Goal: Navigation & Orientation: Find specific page/section

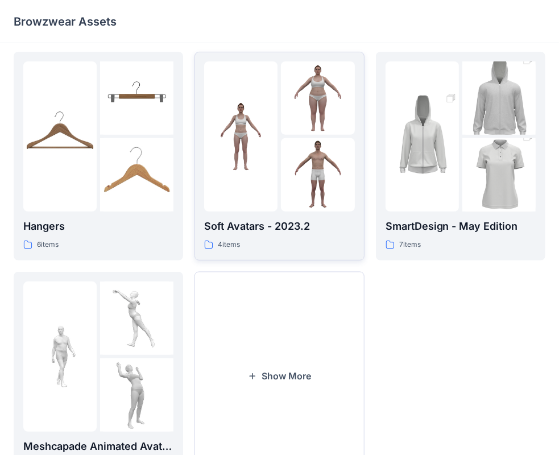
scroll to position [282, 0]
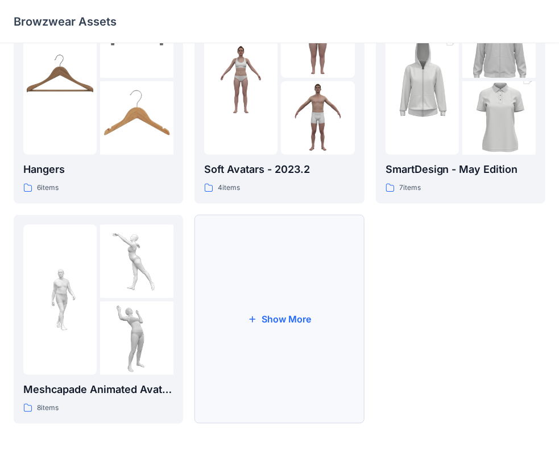
click at [281, 320] on button "Show More" at bounding box center [278, 319] width 169 height 209
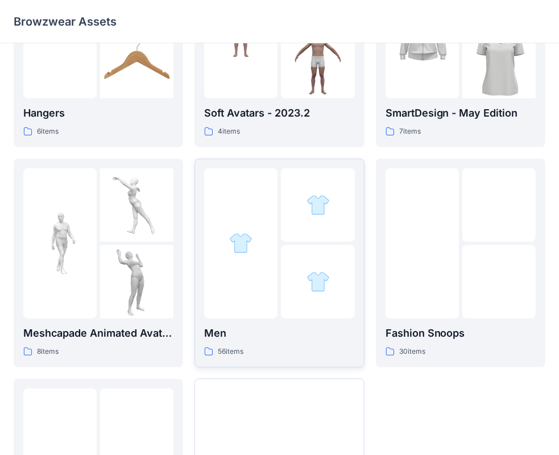
scroll to position [396, 0]
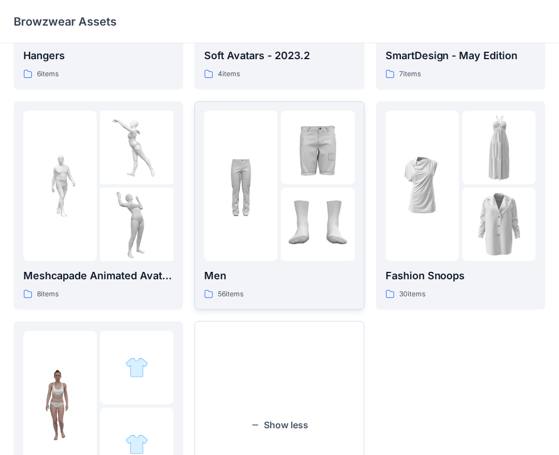
click at [220, 272] on p "Men" at bounding box center [279, 276] width 150 height 16
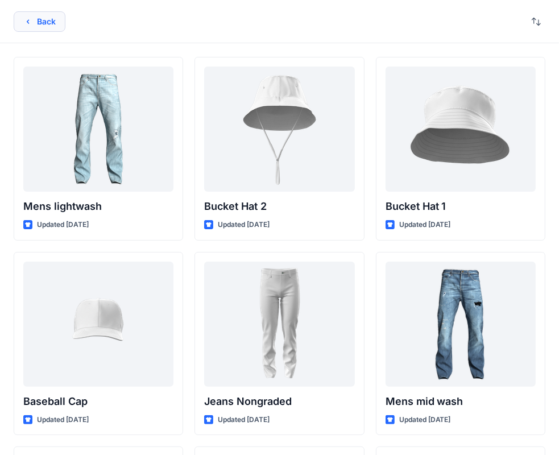
click at [35, 16] on button "Back" at bounding box center [40, 21] width 52 height 20
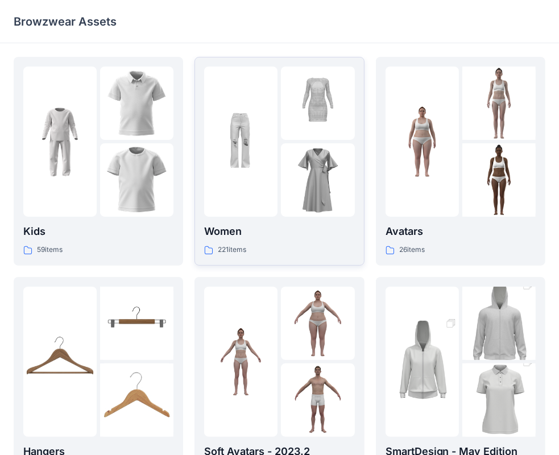
click at [277, 175] on img at bounding box center [240, 141] width 73 height 73
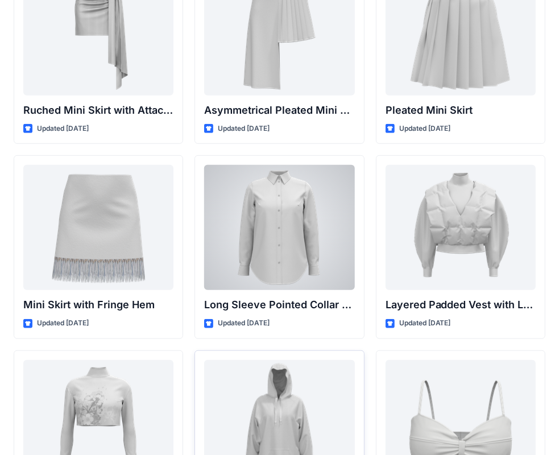
scroll to position [3327, 0]
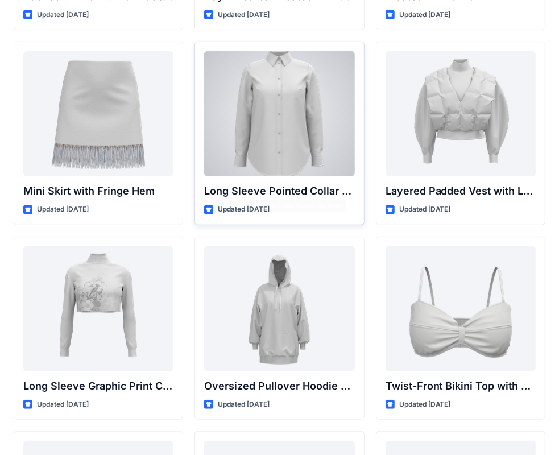
click at [278, 146] on div at bounding box center [279, 113] width 150 height 125
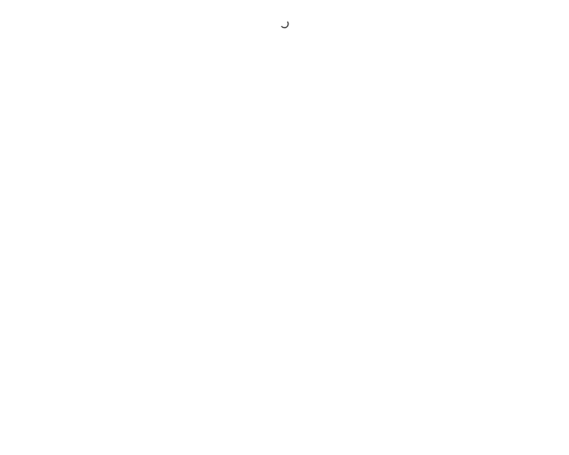
click at [278, 146] on div at bounding box center [284, 227] width 569 height 455
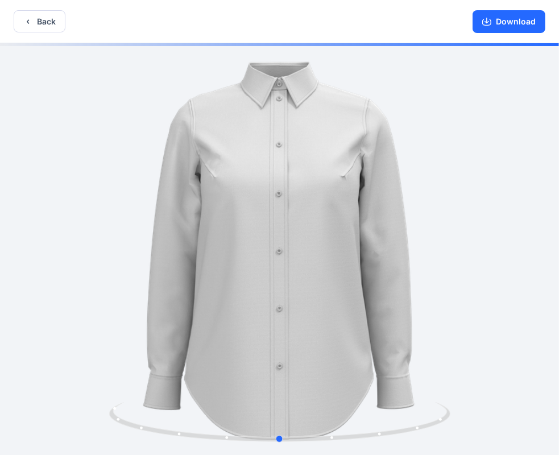
click at [500, 264] on div at bounding box center [279, 250] width 559 height 414
click at [473, 260] on div at bounding box center [279, 250] width 559 height 414
